Goal: Task Accomplishment & Management: Manage account settings

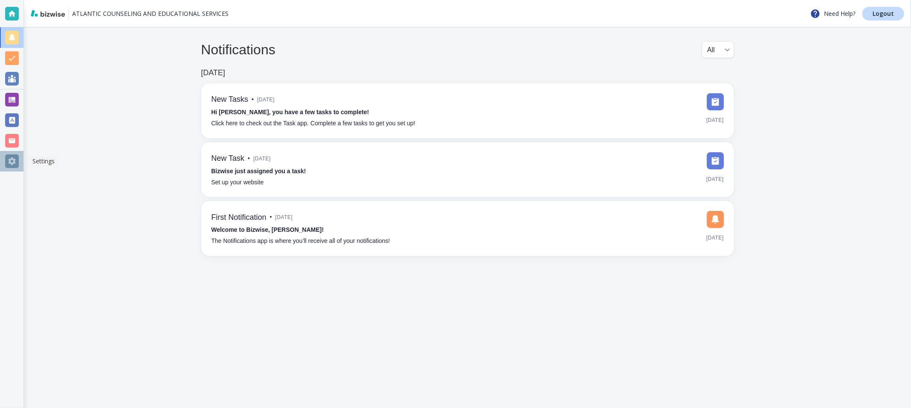
click at [13, 165] on div at bounding box center [12, 161] width 14 height 14
